Goal: Check status: Check status

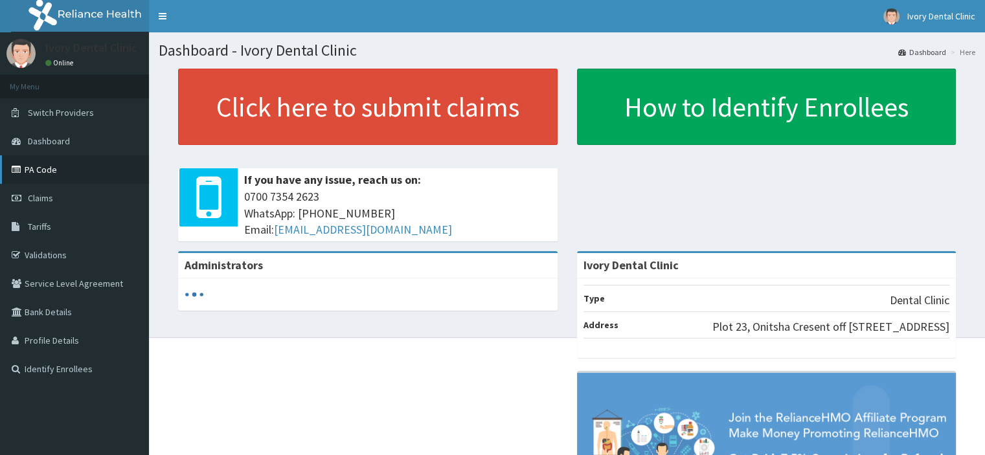
click at [52, 177] on link "PA Code" at bounding box center [74, 169] width 149 height 29
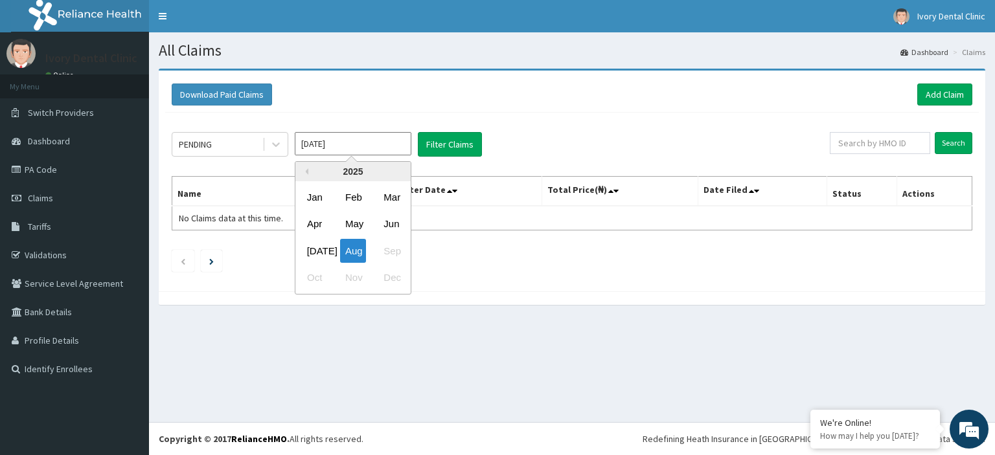
click at [334, 142] on input "Aug 2025" at bounding box center [353, 143] width 117 height 23
click at [308, 173] on div "2025" at bounding box center [352, 171] width 115 height 19
click at [351, 222] on div "May" at bounding box center [353, 225] width 26 height 24
type input "May 2025"
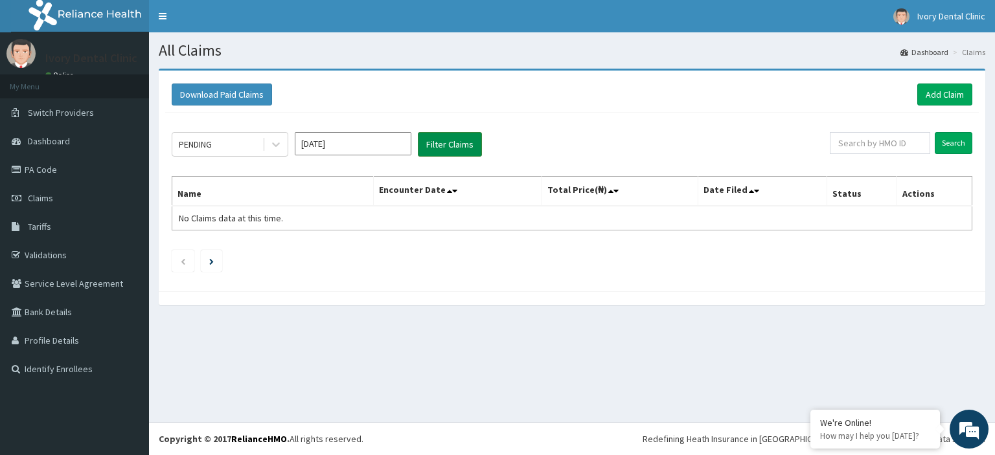
click at [442, 139] on button "Filter Claims" at bounding box center [450, 144] width 64 height 25
click at [434, 144] on button "Filter Claims" at bounding box center [450, 144] width 64 height 25
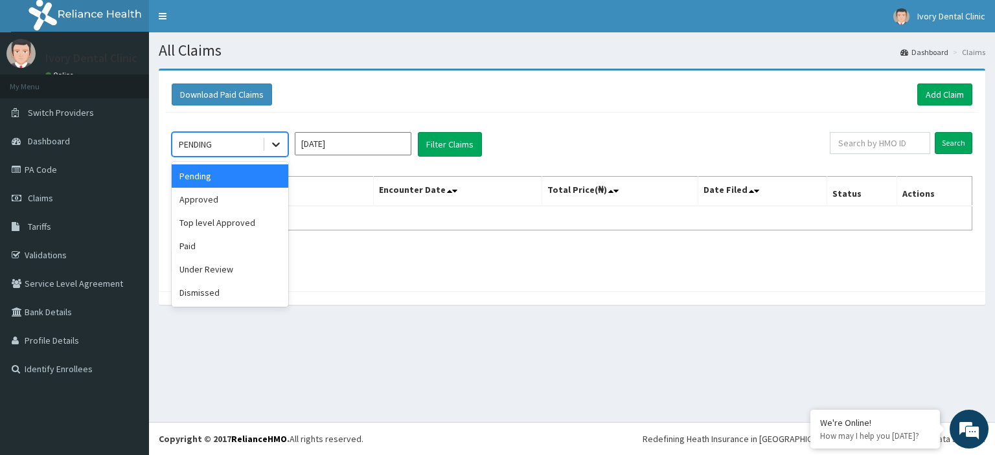
click at [273, 143] on icon at bounding box center [276, 145] width 8 height 5
click at [193, 200] on div "Approved" at bounding box center [230, 199] width 117 height 23
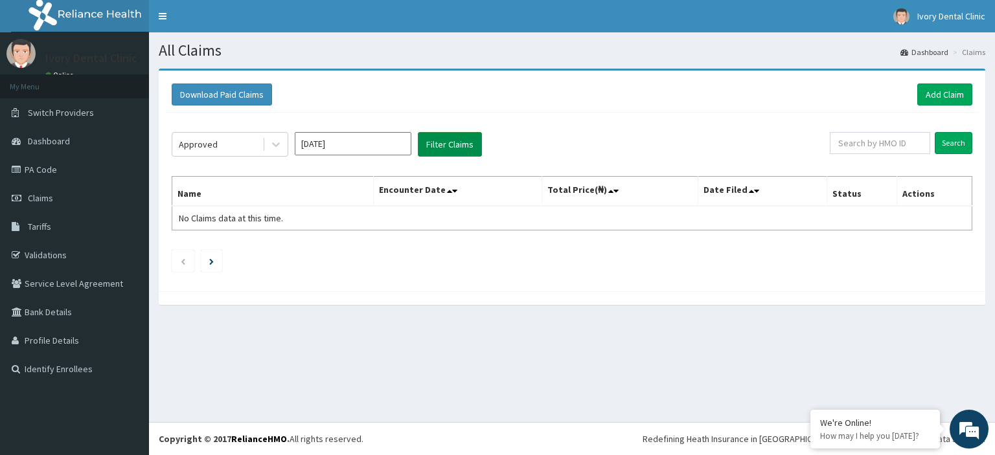
click at [436, 147] on button "Filter Claims" at bounding box center [450, 144] width 64 height 25
click at [946, 143] on input "Search" at bounding box center [954, 143] width 38 height 22
